Goal: Transaction & Acquisition: Purchase product/service

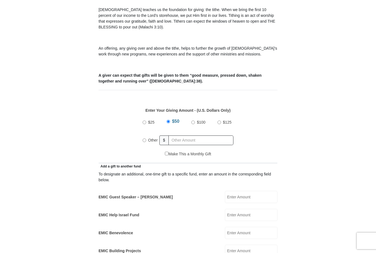
scroll to position [175, 0]
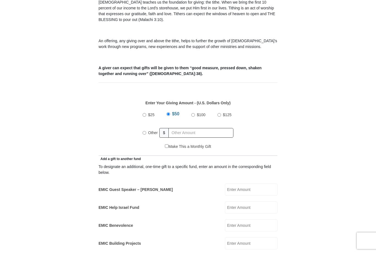
click at [148, 127] on label "Other" at bounding box center [152, 133] width 13 height 12
click at [146, 131] on input "Other" at bounding box center [145, 133] width 4 height 4
radio input "true"
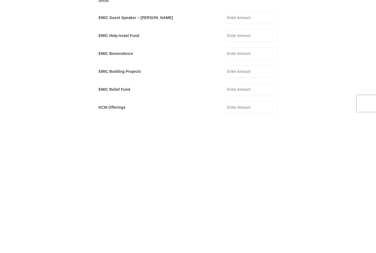
scroll to position [216, 0]
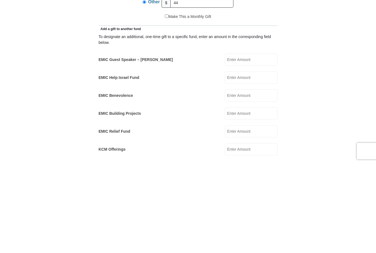
click at [261, 161] on input "EMIC Help Israel Fund" at bounding box center [251, 167] width 53 height 12
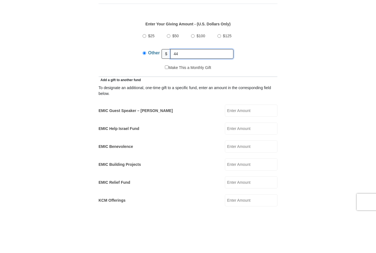
click at [198, 88] on input "44" at bounding box center [201, 93] width 63 height 10
type input "4"
click at [261, 161] on input "EMIC Help Israel Fund" at bounding box center [251, 167] width 53 height 12
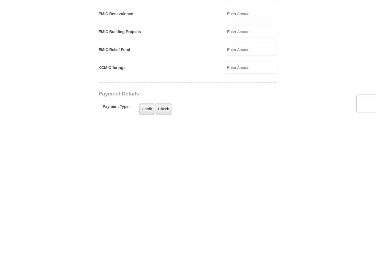
scroll to position [265, 0]
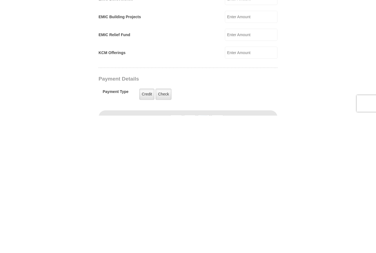
type input "44"
click at [146, 226] on label "Credit" at bounding box center [146, 231] width 15 height 11
click at [0, 0] on input "Credit" at bounding box center [0, 0] width 0 height 0
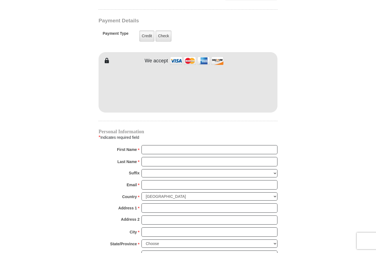
scroll to position [460, 0]
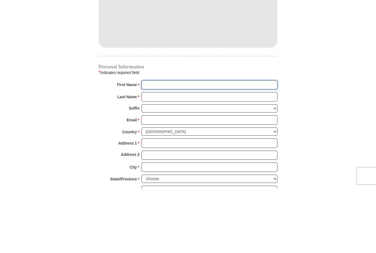
click at [213, 145] on input "First Name *" at bounding box center [210, 149] width 136 height 9
type input "Gregory"
click at [199, 157] on input "Last Name *" at bounding box center [210, 161] width 136 height 9
type input "Knight"
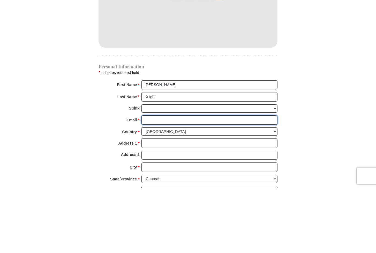
click at [194, 180] on input "Email *" at bounding box center [210, 184] width 136 height 9
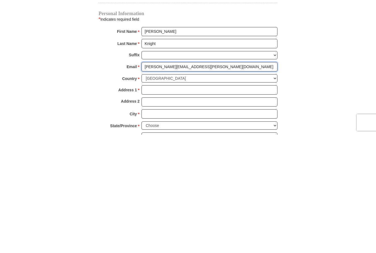
type input "Greg.Knight@RescueMinistries.org"
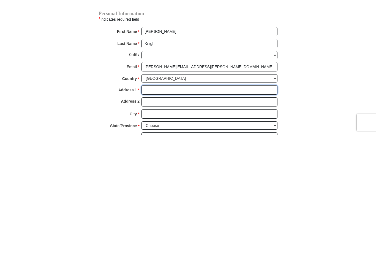
click at [245, 203] on input "Address 1 *" at bounding box center [210, 207] width 136 height 9
type input "6216 Rivlyn Ave NW"
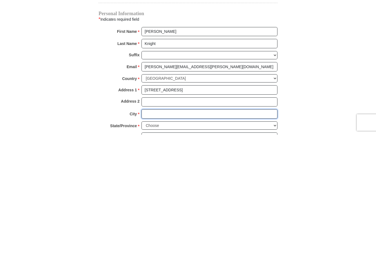
type input "Ramsey"
select select "MN"
type input "55303"
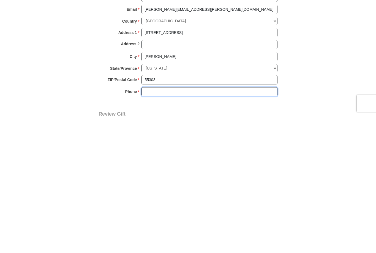
scroll to position [502, 0]
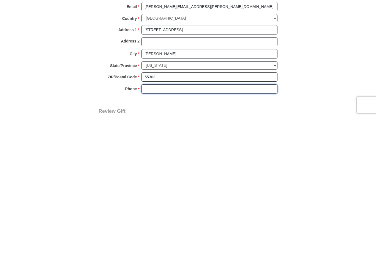
type input "7632033154"
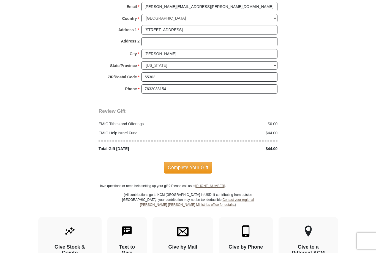
click at [202, 161] on span "Complete Your Gift" at bounding box center [188, 167] width 49 height 12
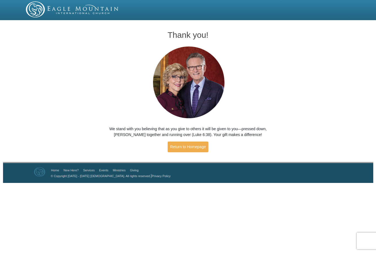
click at [200, 148] on link "Return to Homepage" at bounding box center [188, 146] width 41 height 11
